Goal: Task Accomplishment & Management: Complete application form

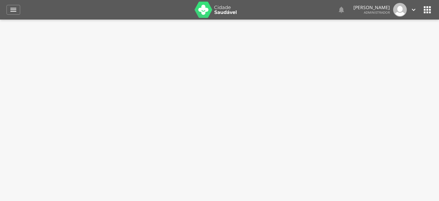
select select "*"
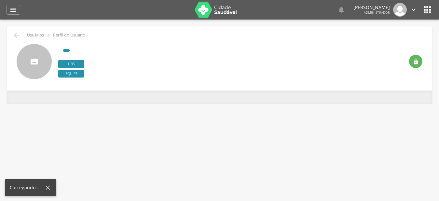
type input "**********"
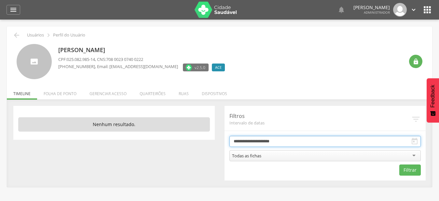
click at [365, 140] on input "**********" at bounding box center [325, 141] width 192 height 11
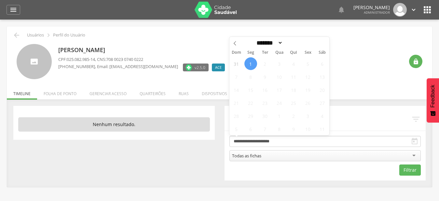
drag, startPoint x: 234, startPoint y: 45, endPoint x: 224, endPoint y: 63, distance: 21.1
click at [234, 44] on icon at bounding box center [235, 43] width 5 height 5
select select "*"
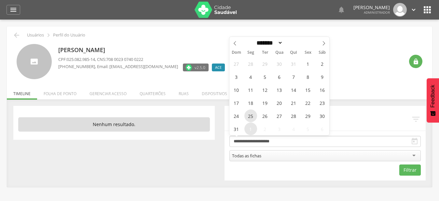
click at [251, 115] on span "25" at bounding box center [250, 115] width 13 height 13
type input "**********"
click at [315, 114] on div "27 28 29 30 31 1 2 3 4 5 6 7 8 9 10 11 12 13 14 15 16 17 18 19 20 21 22 23 24 2…" at bounding box center [279, 96] width 100 height 78
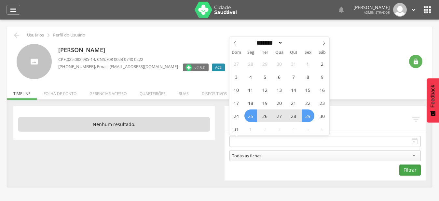
click at [419, 171] on button "Filtrar" at bounding box center [409, 169] width 21 height 11
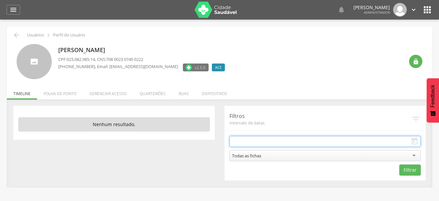
click at [385, 141] on input "text" at bounding box center [325, 141] width 192 height 11
click at [386, 141] on input "text" at bounding box center [325, 141] width 192 height 11
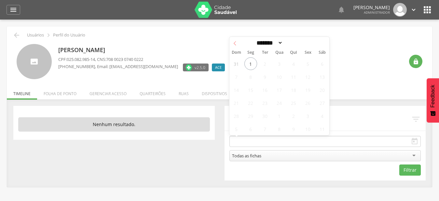
click at [238, 46] on span at bounding box center [234, 42] width 11 height 11
select select "*"
click at [249, 114] on span "25" at bounding box center [250, 115] width 13 height 13
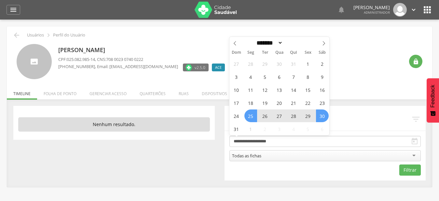
click at [321, 113] on span "30" at bounding box center [322, 115] width 13 height 13
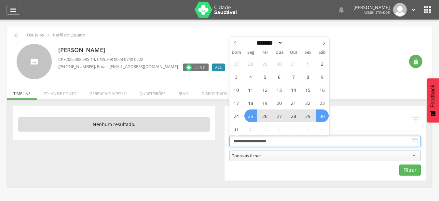
type input "**********"
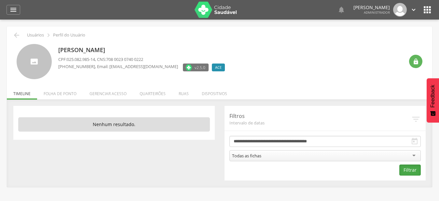
click at [419, 174] on button "Filtrar" at bounding box center [409, 169] width 21 height 11
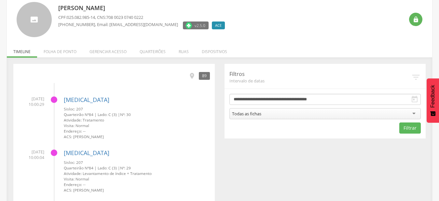
scroll to position [33, 0]
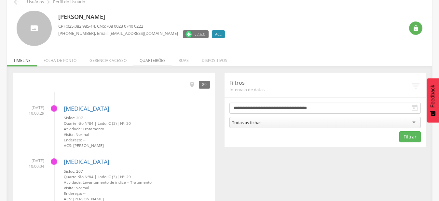
click at [150, 60] on li "Quarteirões" at bounding box center [152, 58] width 39 height 15
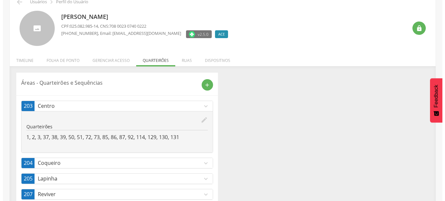
scroll to position [66, 0]
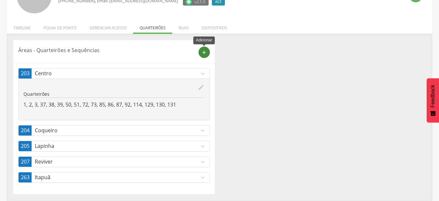
click at [207, 57] on div "add" at bounding box center [204, 52] width 11 height 11
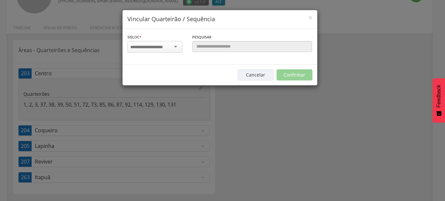
click at [168, 50] on div at bounding box center [154, 47] width 55 height 12
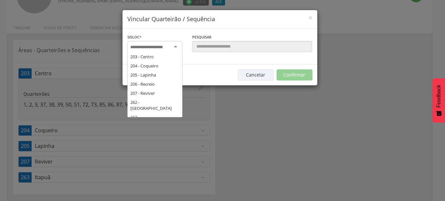
scroll to position [105, 0]
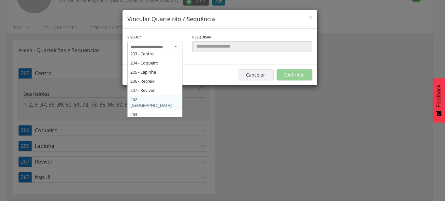
click at [160, 64] on div "Sisloc * 17 - Angico 18 - Alagoinhas 19 - Aroeira 21 - Manguinhas 22 - Boa Paz …" at bounding box center [219, 47] width 195 height 36
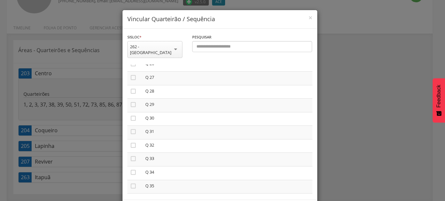
scroll to position [371, 0]
click at [131, 101] on icon "" at bounding box center [133, 104] width 7 height 7
click at [130, 101] on icon "" at bounding box center [133, 104] width 7 height 7
click at [131, 114] on icon "" at bounding box center [133, 117] width 7 height 7
click at [131, 128] on icon "" at bounding box center [133, 131] width 7 height 7
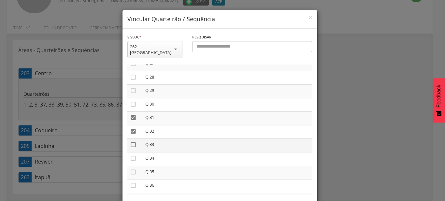
drag, startPoint x: 131, startPoint y: 137, endPoint x: 133, endPoint y: 147, distance: 10.2
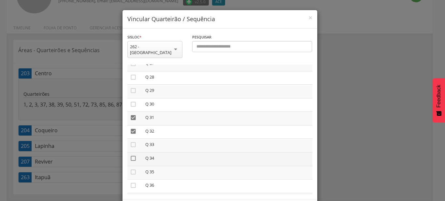
click at [131, 141] on icon "" at bounding box center [133, 144] width 7 height 7
click at [133, 155] on td "" at bounding box center [134, 159] width 15 height 14
click at [131, 155] on icon "" at bounding box center [133, 158] width 7 height 7
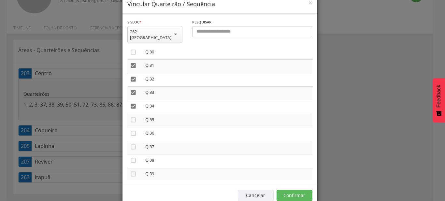
scroll to position [24, 0]
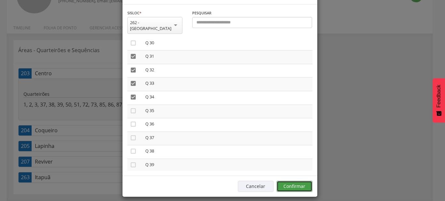
click at [290, 185] on button "Confirmar" at bounding box center [294, 186] width 36 height 11
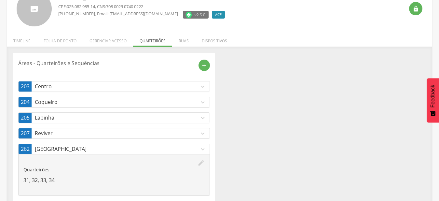
scroll to position [0, 0]
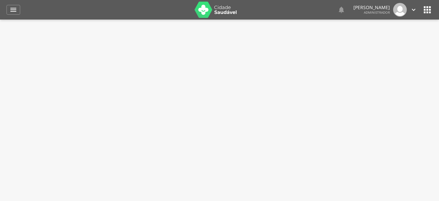
select select "*"
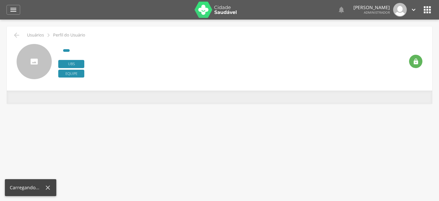
type input "**********"
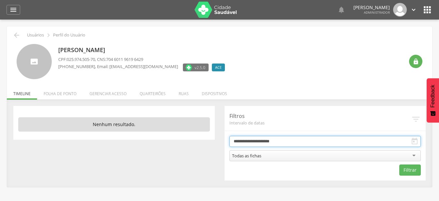
click at [321, 138] on input "**********" at bounding box center [325, 141] width 192 height 11
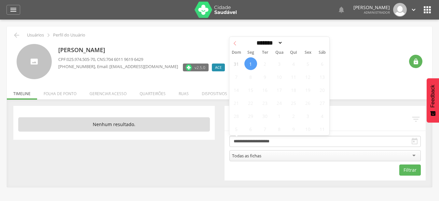
click at [236, 45] on icon at bounding box center [235, 43] width 5 height 5
select select "*"
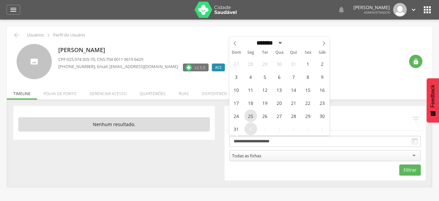
click at [251, 117] on span "25" at bounding box center [250, 115] width 13 height 13
click at [313, 119] on span "29" at bounding box center [308, 115] width 13 height 13
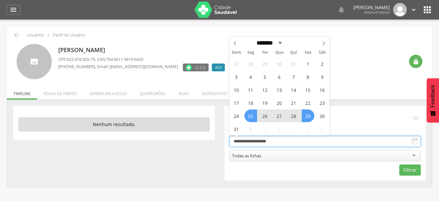
type input "**********"
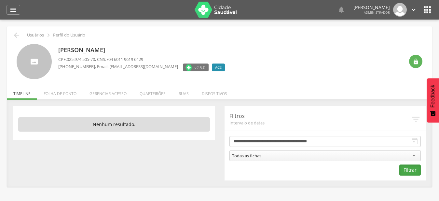
click at [407, 172] on button "Filtrar" at bounding box center [409, 169] width 21 height 11
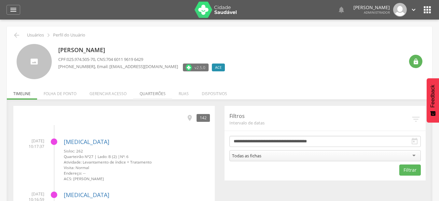
click at [157, 92] on li "Quarteirões" at bounding box center [152, 91] width 39 height 15
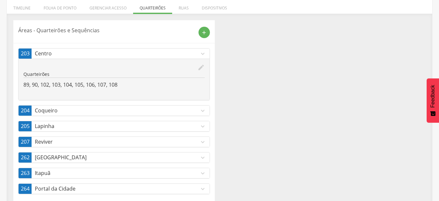
scroll to position [97, 0]
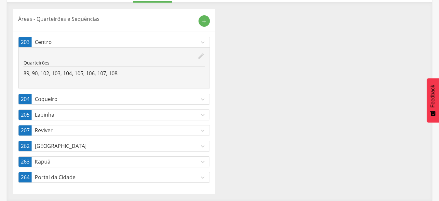
click at [204, 145] on icon "expand_more" at bounding box center [202, 146] width 7 height 7
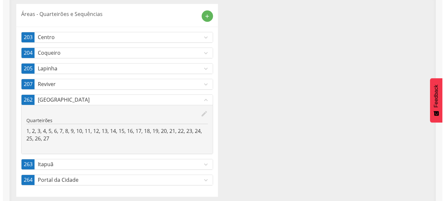
scroll to position [104, 0]
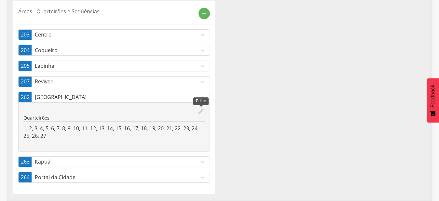
click at [200, 110] on icon "edit" at bounding box center [201, 110] width 7 height 7
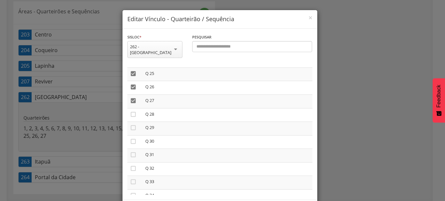
scroll to position [408, 0]
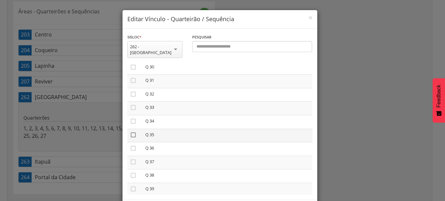
click at [133, 131] on icon "" at bounding box center [133, 134] width 7 height 7
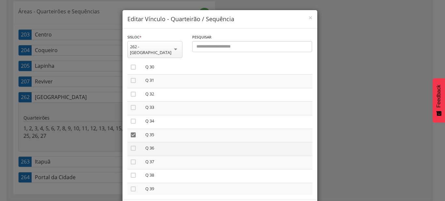
drag, startPoint x: 132, startPoint y: 136, endPoint x: 132, endPoint y: 143, distance: 6.8
click at [132, 145] on icon "" at bounding box center [133, 148] width 7 height 7
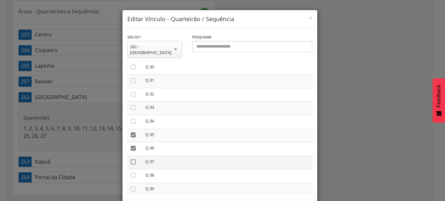
click at [131, 159] on icon "" at bounding box center [133, 162] width 7 height 7
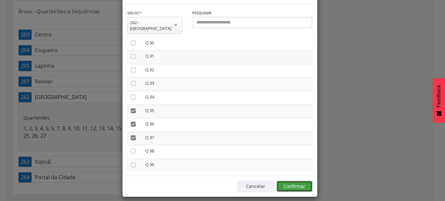
click at [295, 181] on button "Confirmar" at bounding box center [294, 186] width 36 height 11
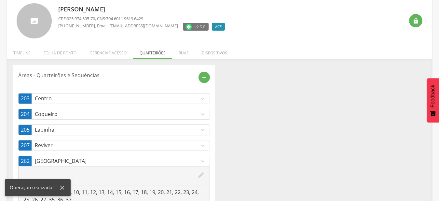
scroll to position [53, 0]
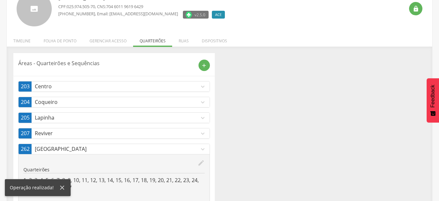
click at [192, 148] on p "[GEOGRAPHIC_DATA]" at bounding box center [117, 148] width 164 height 7
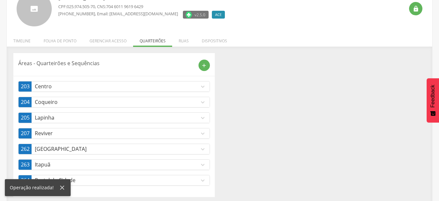
scroll to position [0, 0]
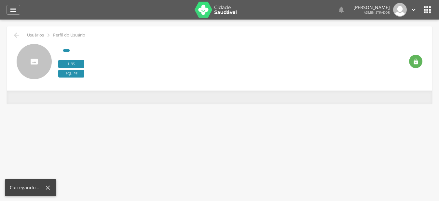
type input "**********"
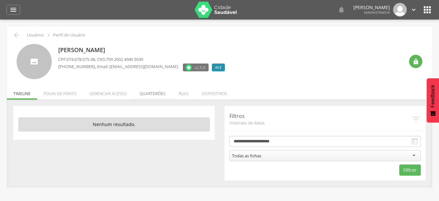
click at [159, 93] on li "Quarteirões" at bounding box center [152, 91] width 39 height 15
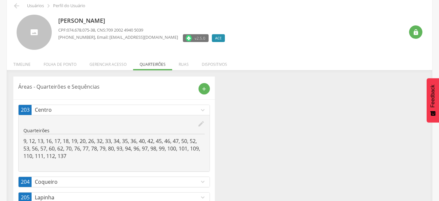
scroll to position [66, 0]
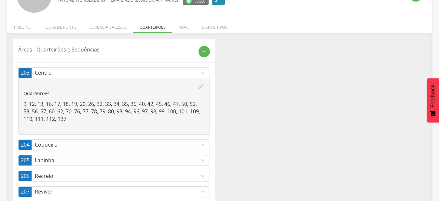
click at [205, 72] on icon "expand_more" at bounding box center [202, 72] width 7 height 7
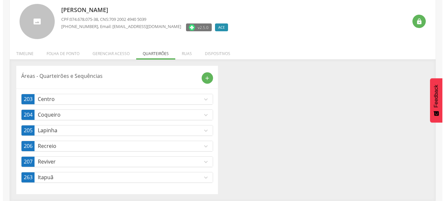
scroll to position [40, 0]
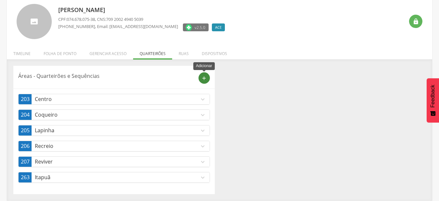
click at [206, 73] on div "add" at bounding box center [204, 77] width 11 height 11
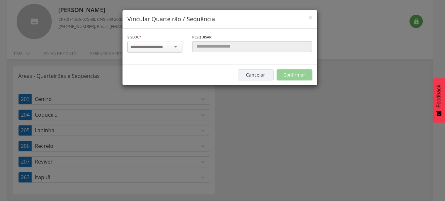
click at [178, 50] on div at bounding box center [154, 47] width 55 height 12
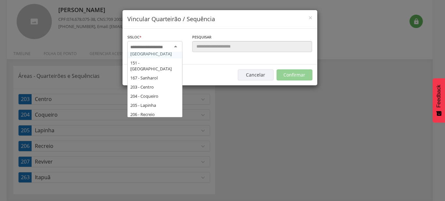
scroll to position [105, 0]
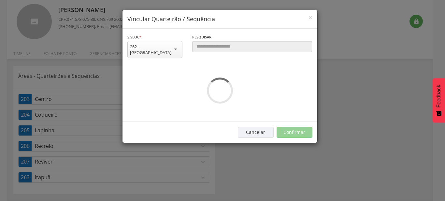
click at [152, 95] on div "**********" at bounding box center [219, 75] width 195 height 93
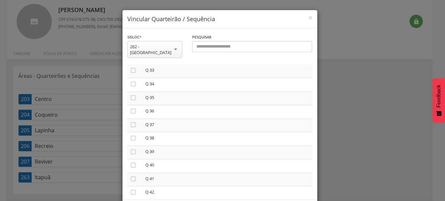
scroll to position [482, 0]
click at [131, 98] on icon "" at bounding box center [133, 101] width 7 height 7
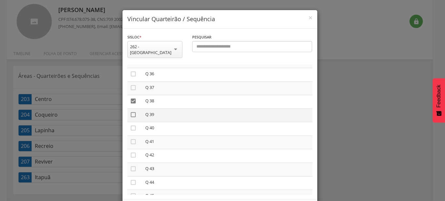
click at [132, 111] on icon "" at bounding box center [133, 114] width 7 height 7
click at [131, 125] on icon "" at bounding box center [133, 128] width 7 height 7
click at [130, 138] on icon "" at bounding box center [133, 141] width 7 height 7
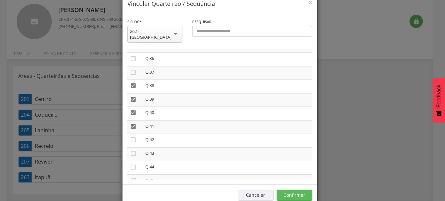
scroll to position [24, 0]
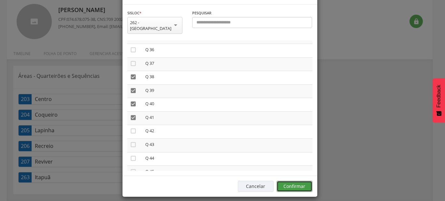
click at [298, 182] on button "Confirmar" at bounding box center [294, 186] width 36 height 11
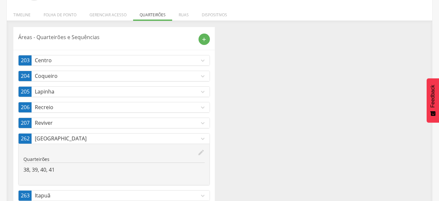
scroll to position [97, 0]
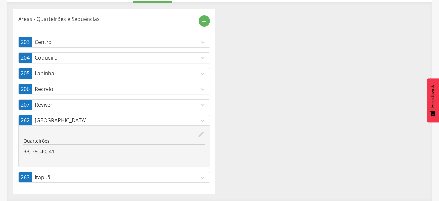
click at [191, 125] on link "262 [GEOGRAPHIC_DATA] expand_more" at bounding box center [114, 120] width 191 height 10
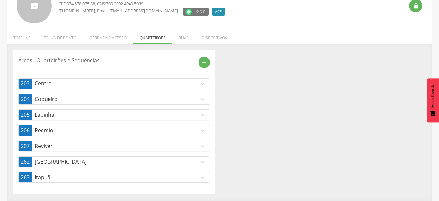
scroll to position [56, 0]
